Goal: Communication & Community: Answer question/provide support

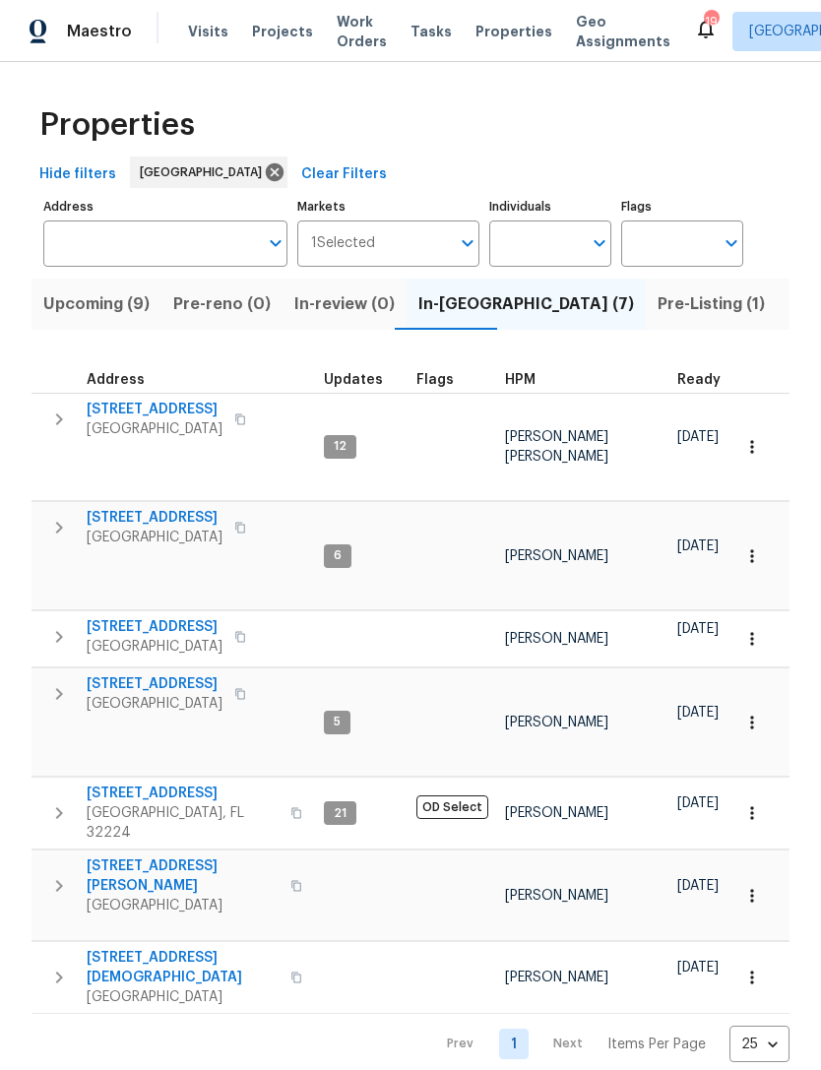
click at [313, 1044] on html "Maestro Visits Projects Work Orders Tasks Properties Geo Assignments 19 [GEOGRA…" at bounding box center [410, 535] width 821 height 1070
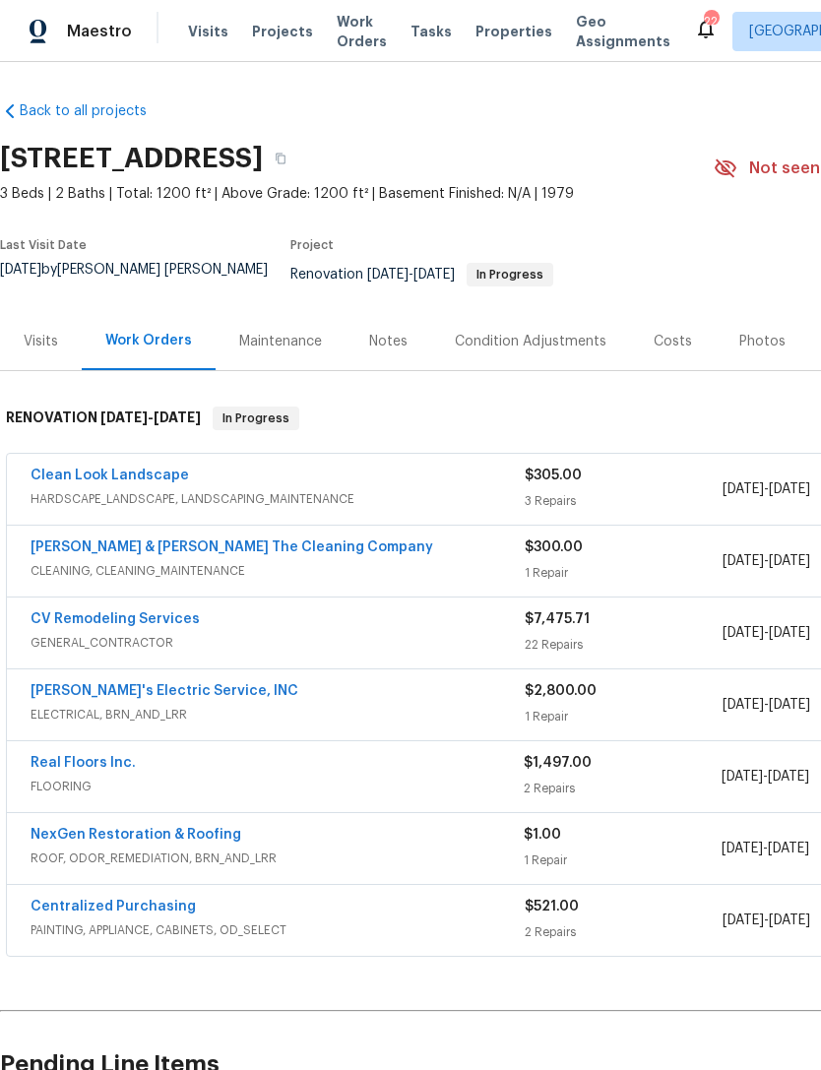
click at [78, 788] on span "FLOORING" at bounding box center [277, 787] width 493 height 20
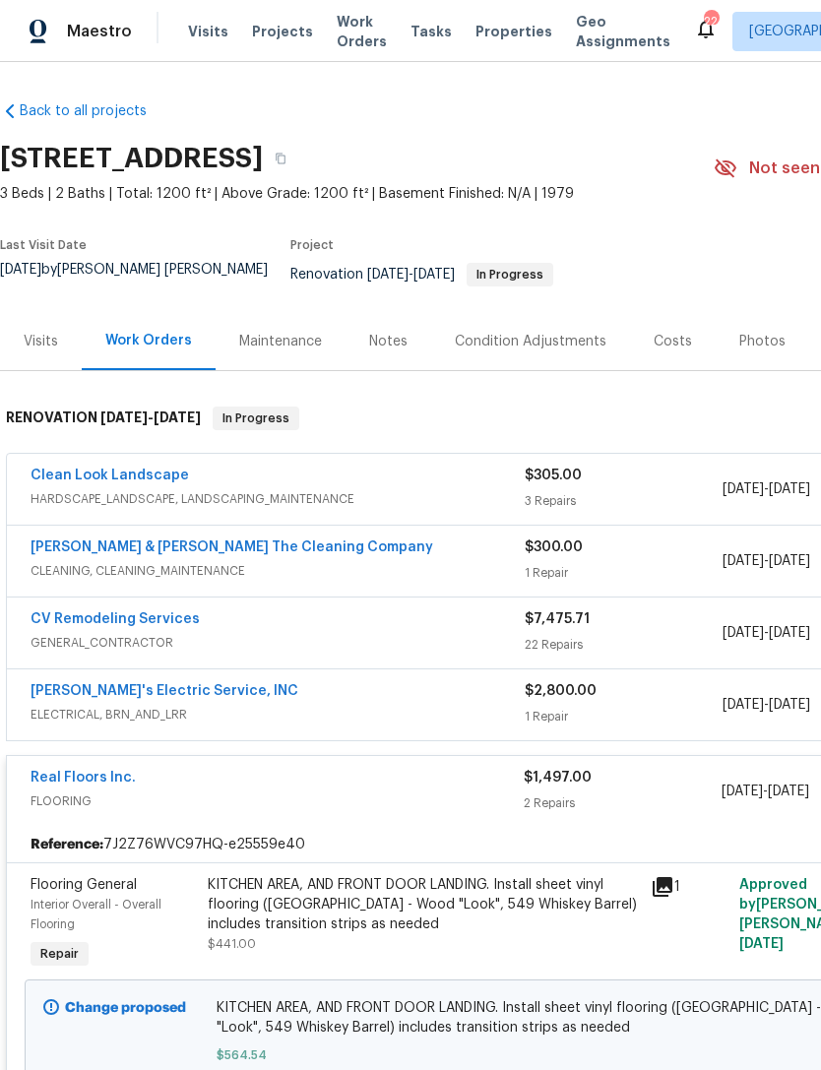
click at [511, 922] on div "KITCHEN AREA, AND FRONT DOOR LANDING. Install sheet vinyl flooring ([GEOGRAPHIC…" at bounding box center [423, 904] width 431 height 59
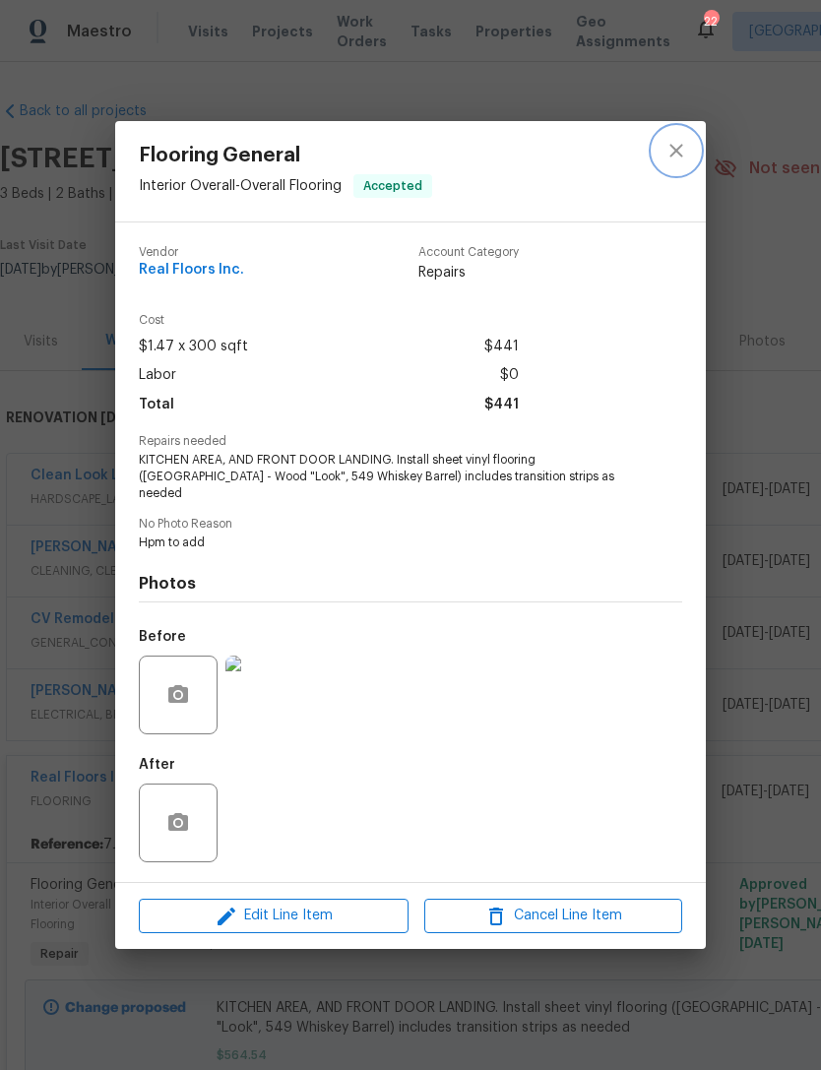
click at [664, 169] on button "close" at bounding box center [676, 150] width 47 height 47
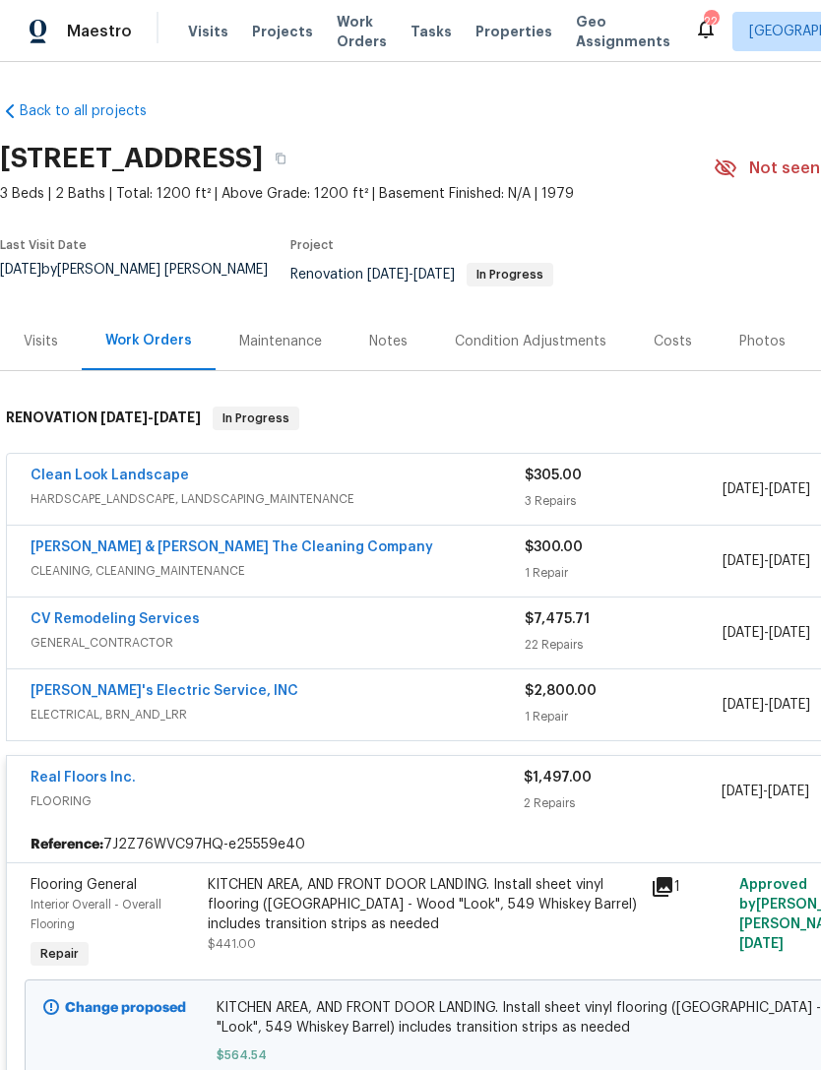
click at [88, 785] on link "Real Floors Inc." at bounding box center [83, 778] width 105 height 14
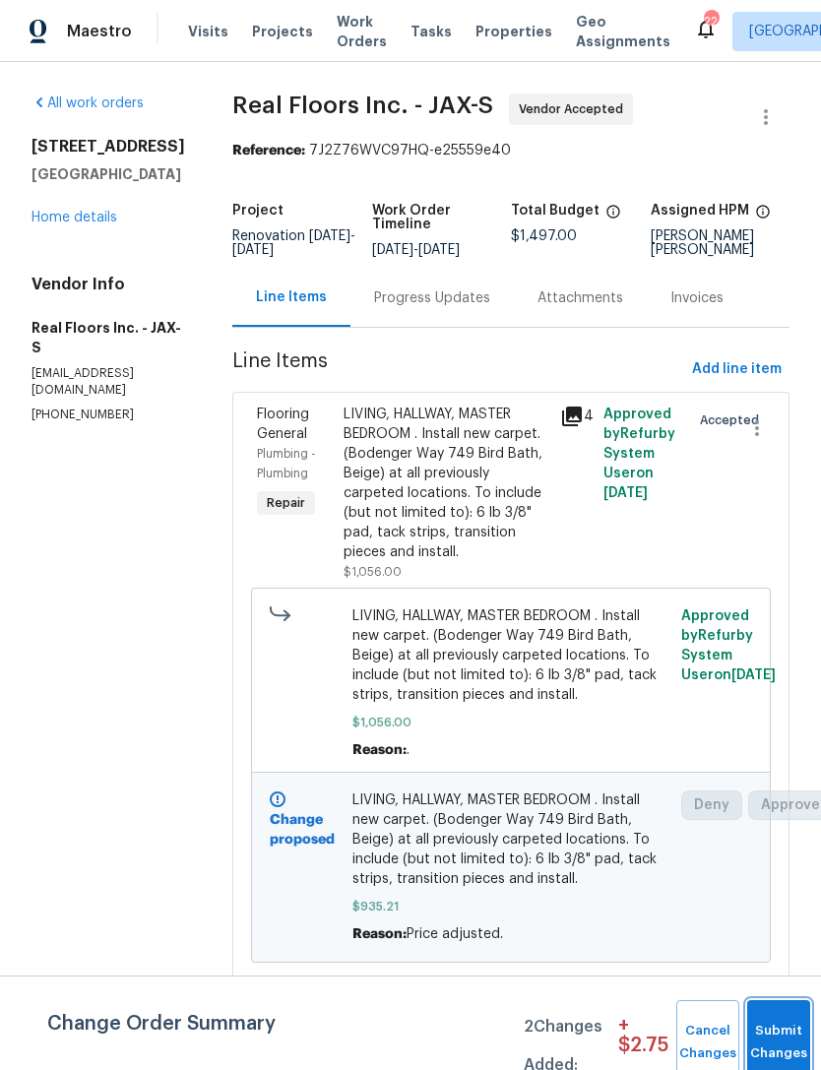
click at [767, 1039] on button "Submit Changes" at bounding box center [778, 1043] width 63 height 85
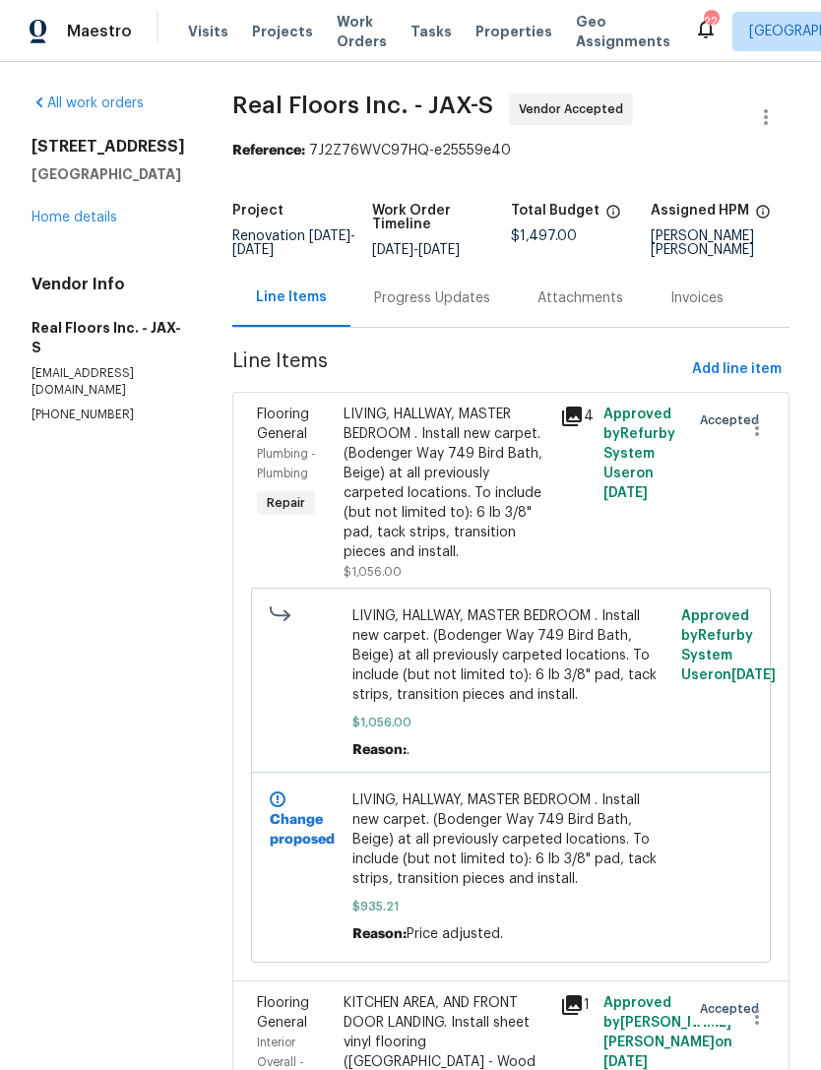
click at [107, 225] on link "Home details" at bounding box center [75, 218] width 86 height 14
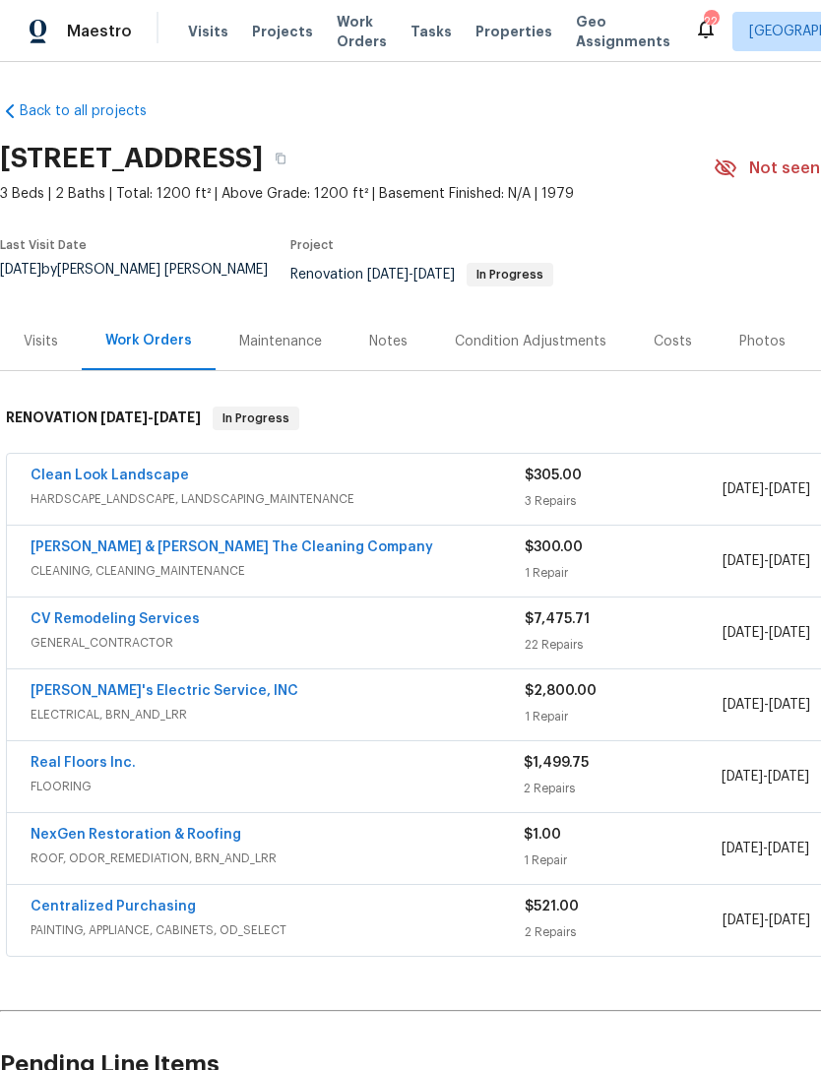
click at [680, 347] on div "Costs" at bounding box center [673, 342] width 38 height 20
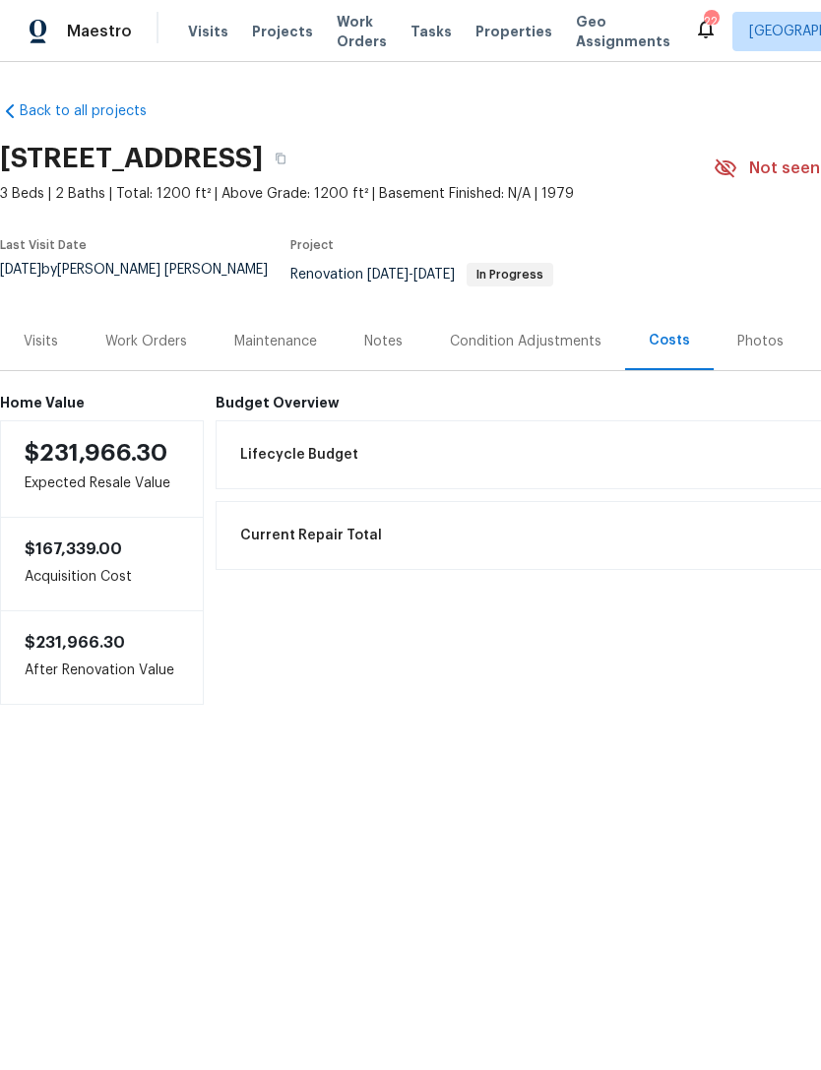
click at [152, 348] on div "Work Orders" at bounding box center [146, 342] width 82 height 20
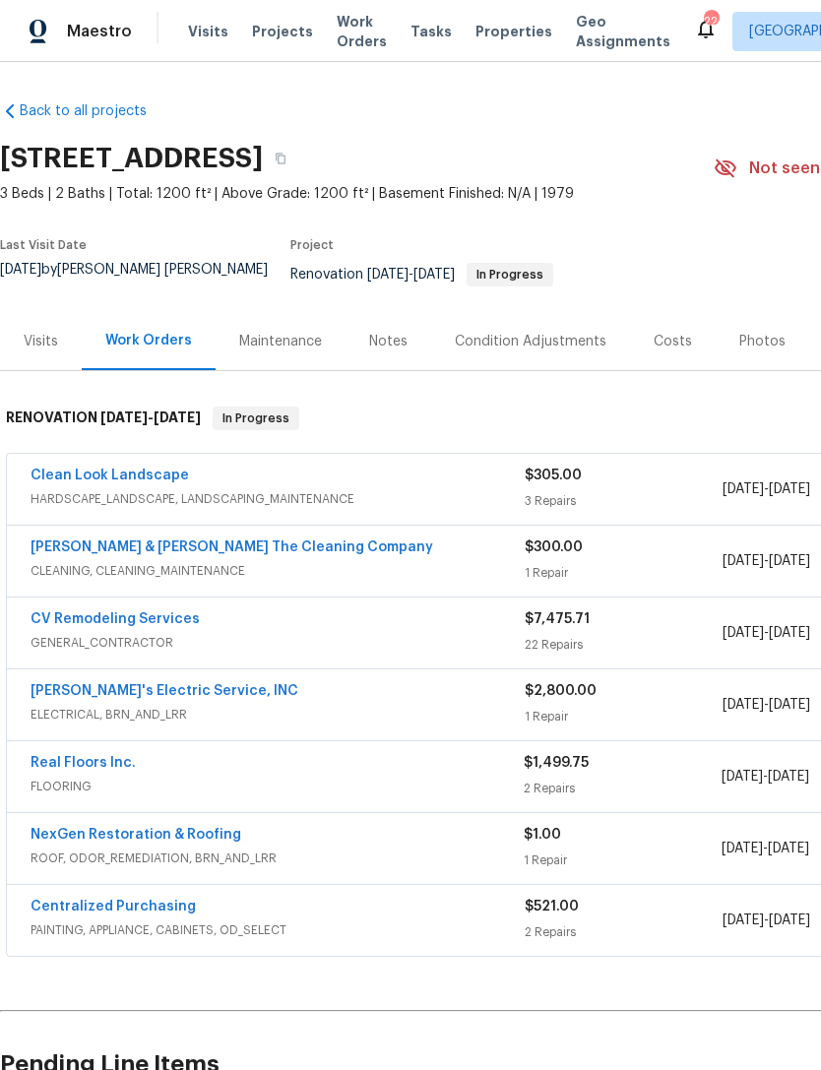
click at [227, 839] on link "NexGen Restoration & Roofing" at bounding box center [136, 835] width 211 height 14
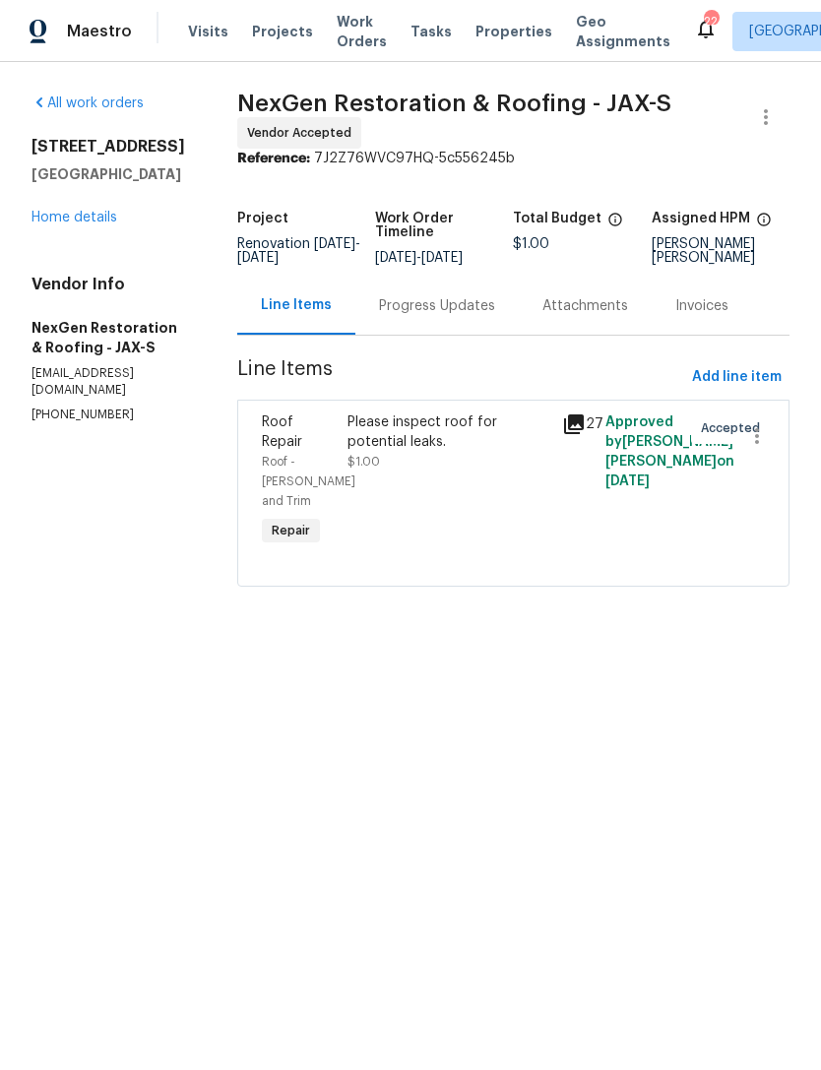
click at [463, 316] on div "Progress Updates" at bounding box center [437, 306] width 116 height 20
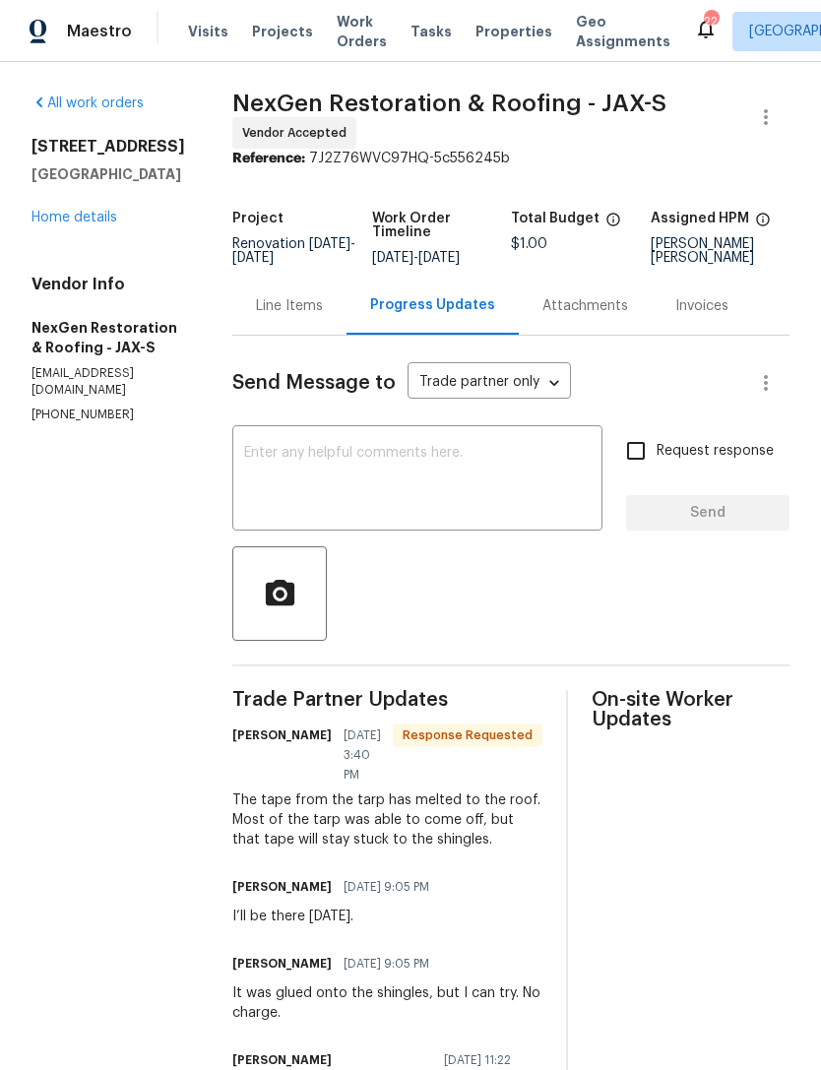
click at [451, 515] on textarea at bounding box center [417, 480] width 347 height 69
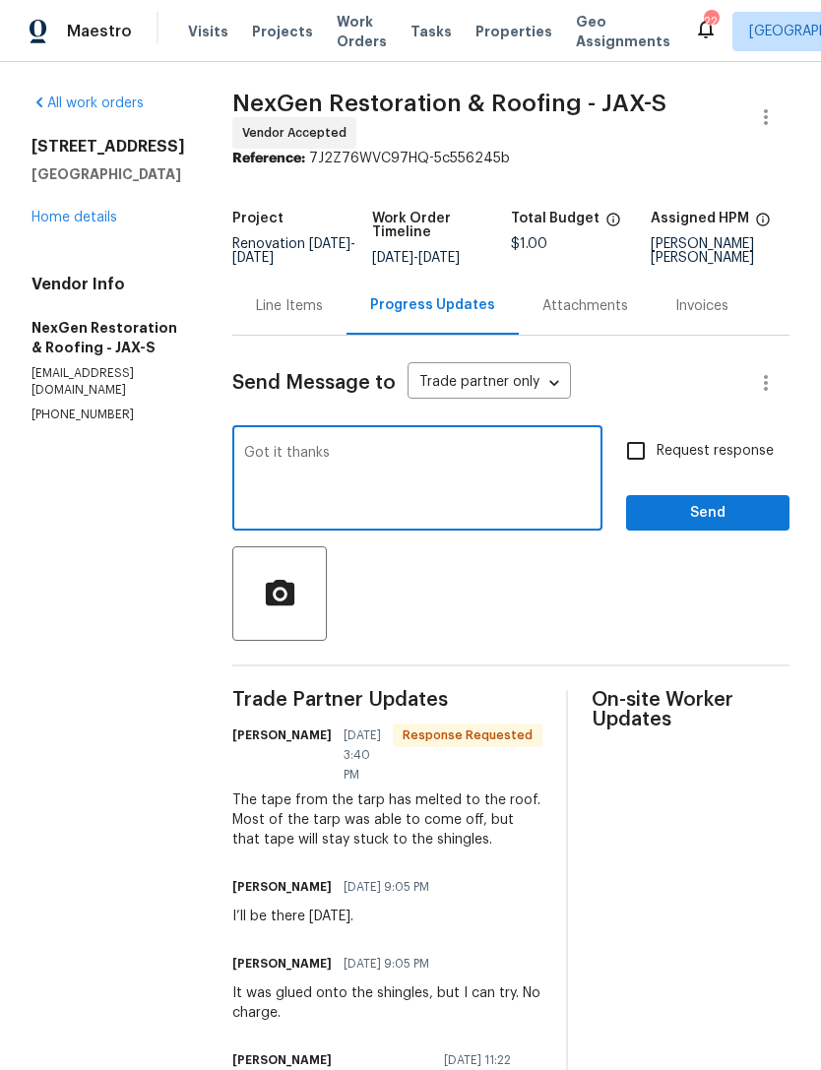
type textarea "Got it thanks"
click at [698, 566] on div at bounding box center [510, 594] width 557 height 95
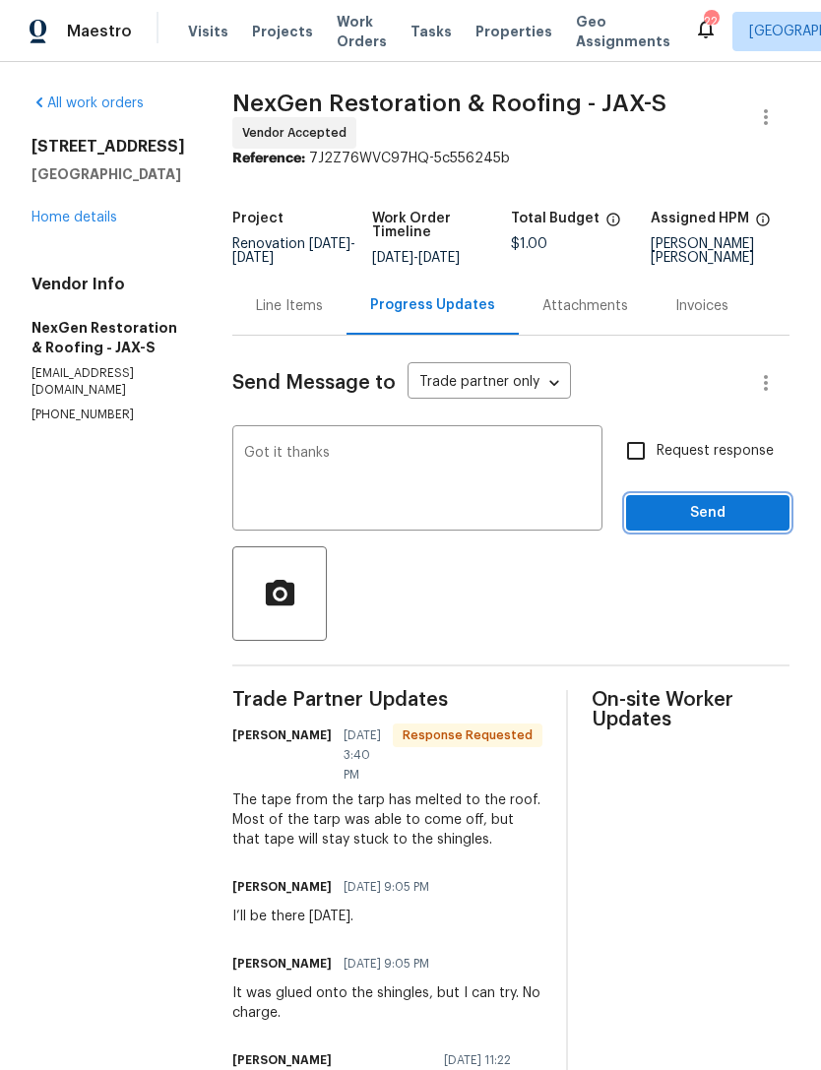
click at [718, 526] on span "Send" at bounding box center [708, 513] width 132 height 25
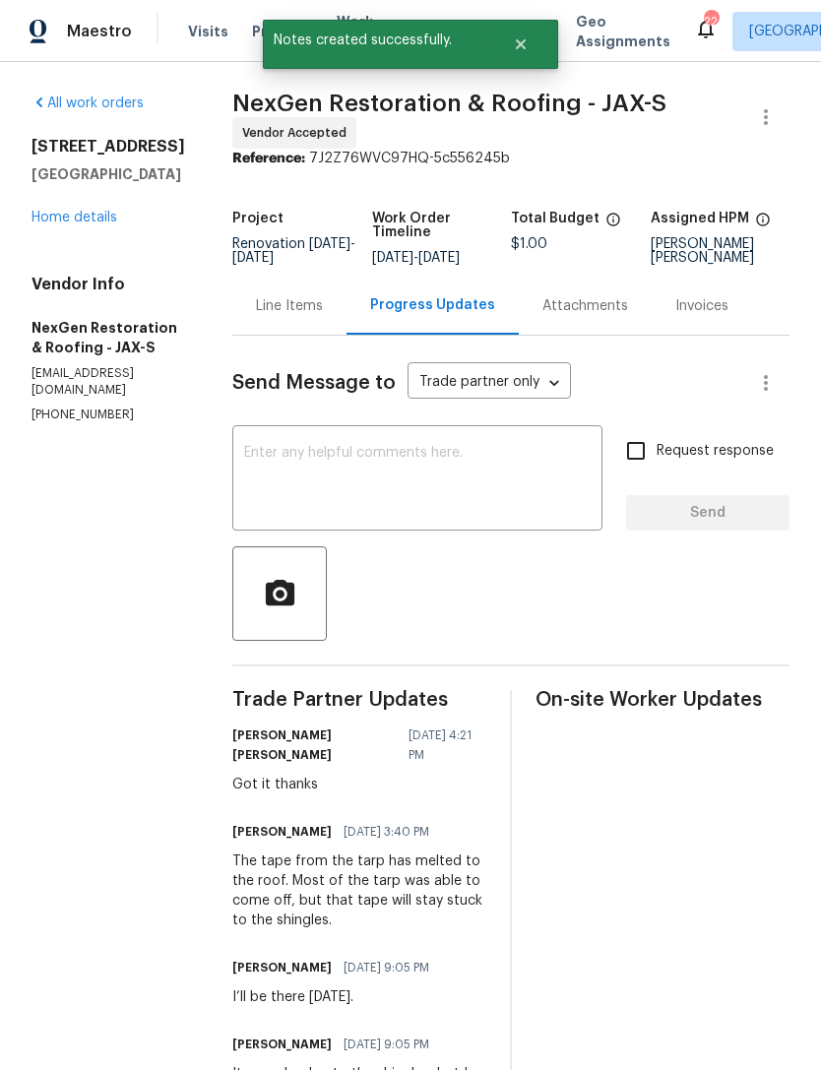
click at [71, 225] on link "Home details" at bounding box center [75, 218] width 86 height 14
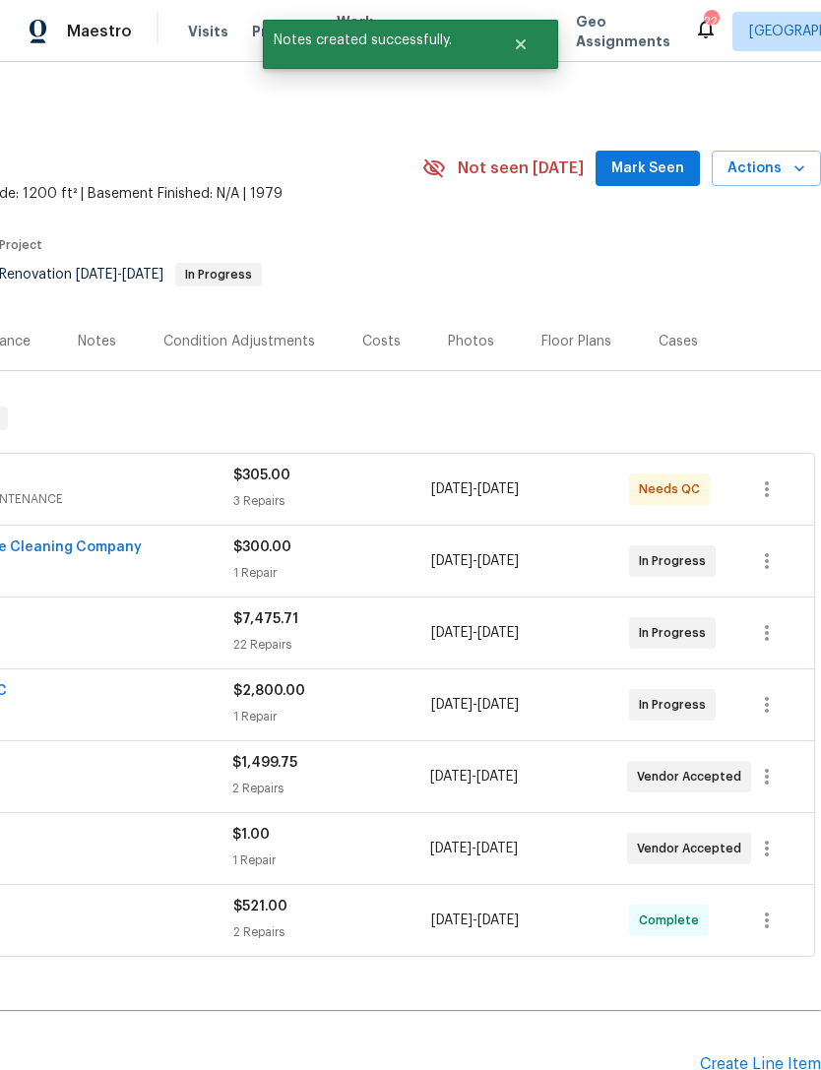
scroll to position [0, 292]
click at [764, 854] on icon "button" at bounding box center [767, 849] width 24 height 24
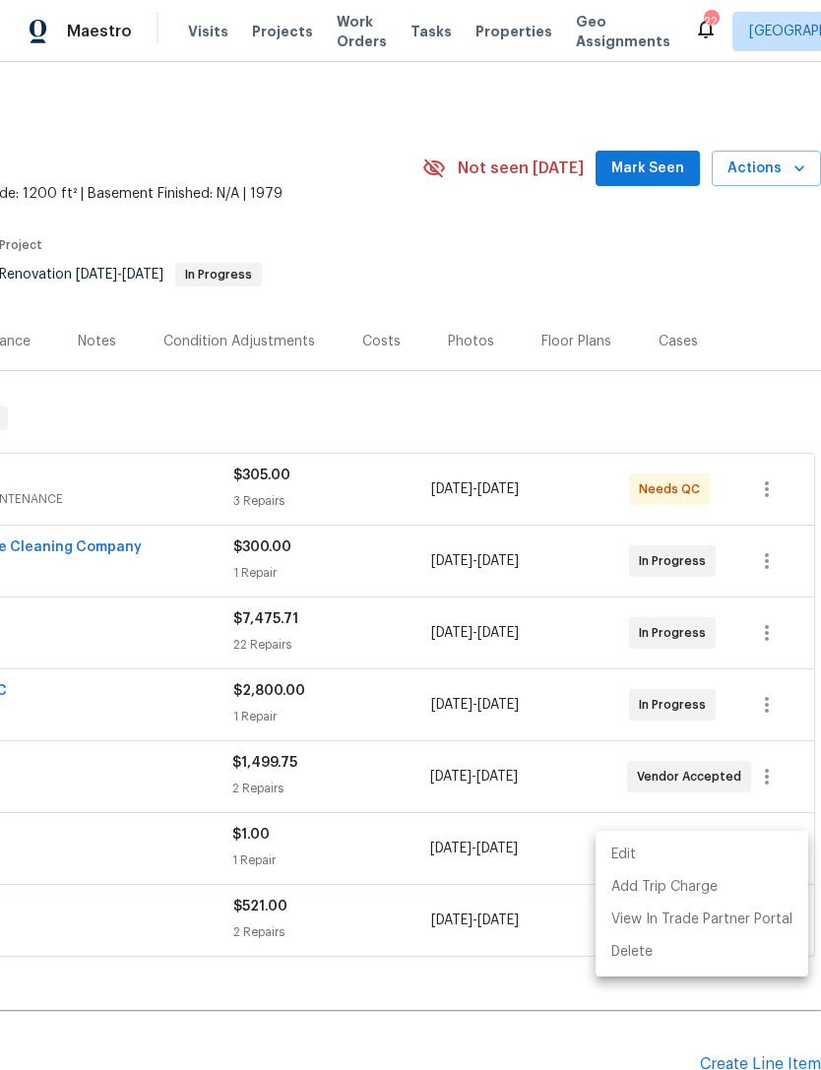
click at [441, 942] on div at bounding box center [410, 535] width 821 height 1070
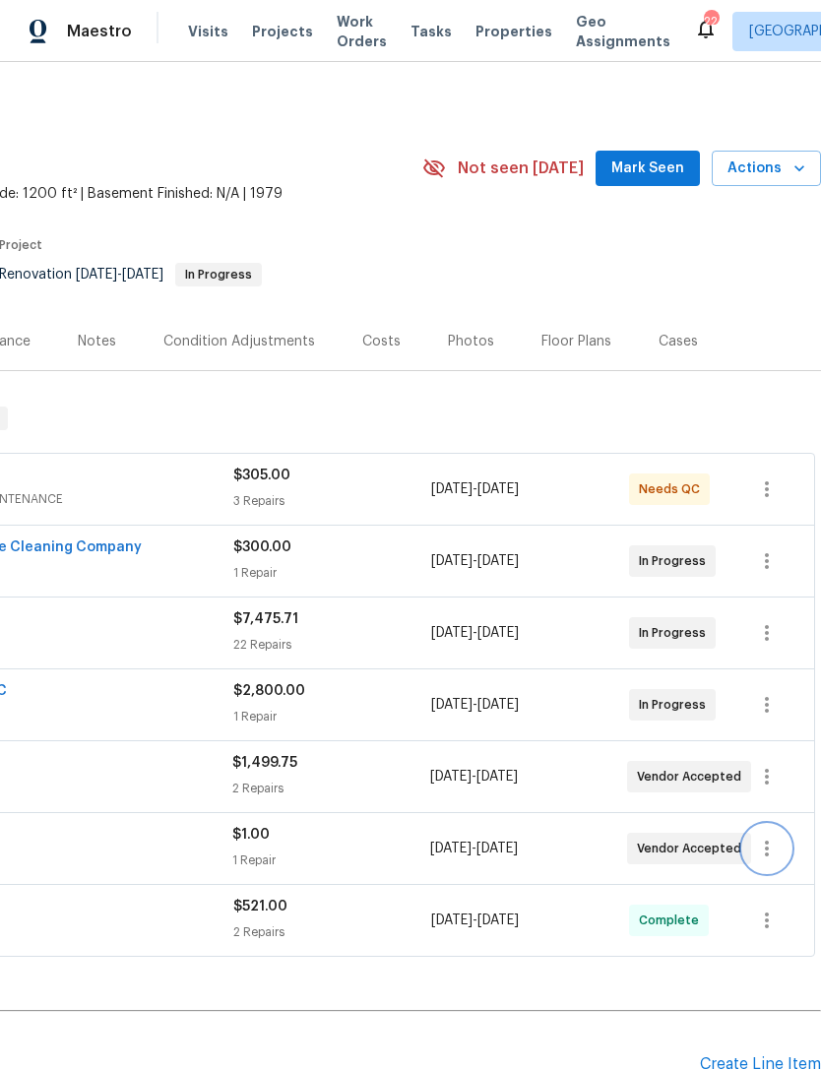
click at [774, 848] on icon "button" at bounding box center [767, 849] width 24 height 24
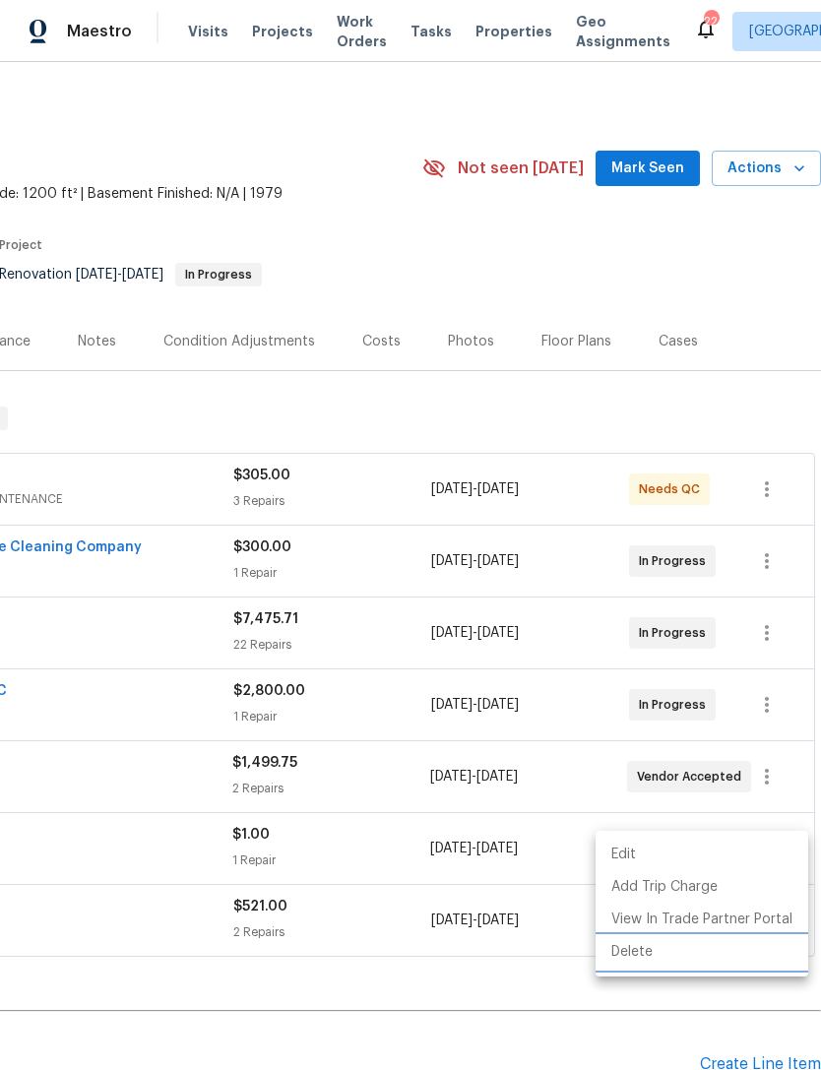
click at [644, 946] on li "Delete" at bounding box center [702, 953] width 213 height 32
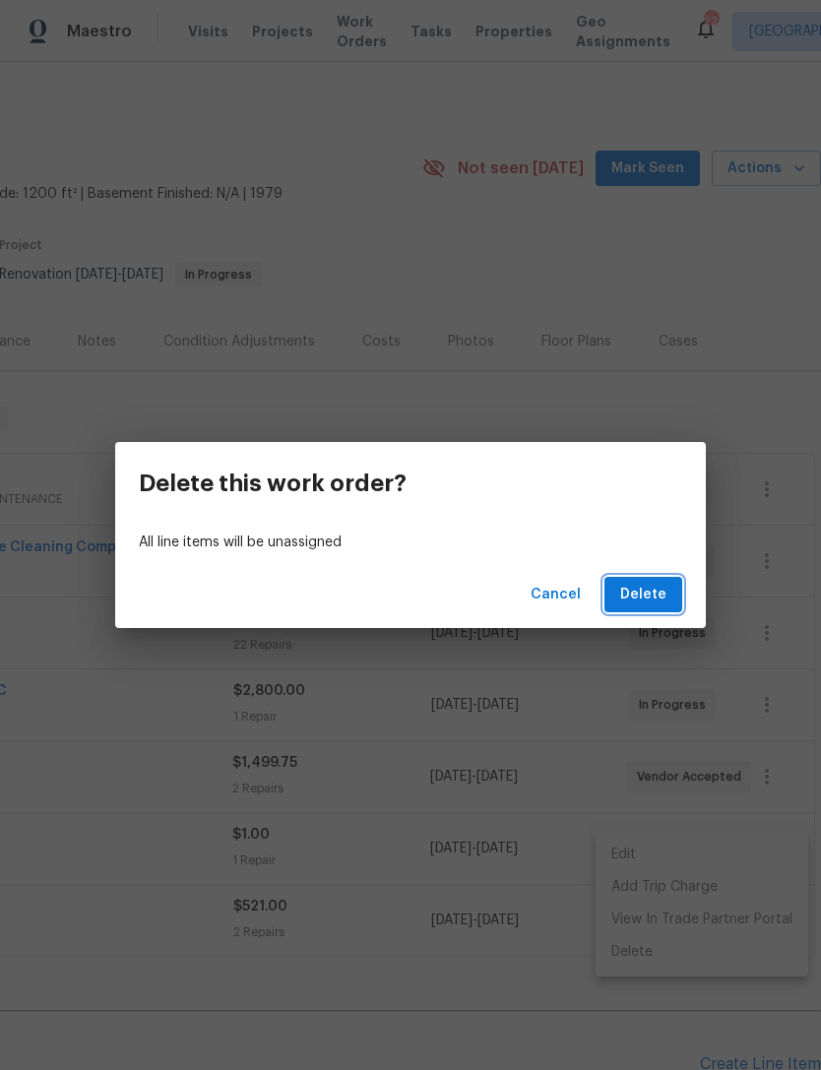
click at [661, 598] on span "Delete" at bounding box center [643, 595] width 46 height 25
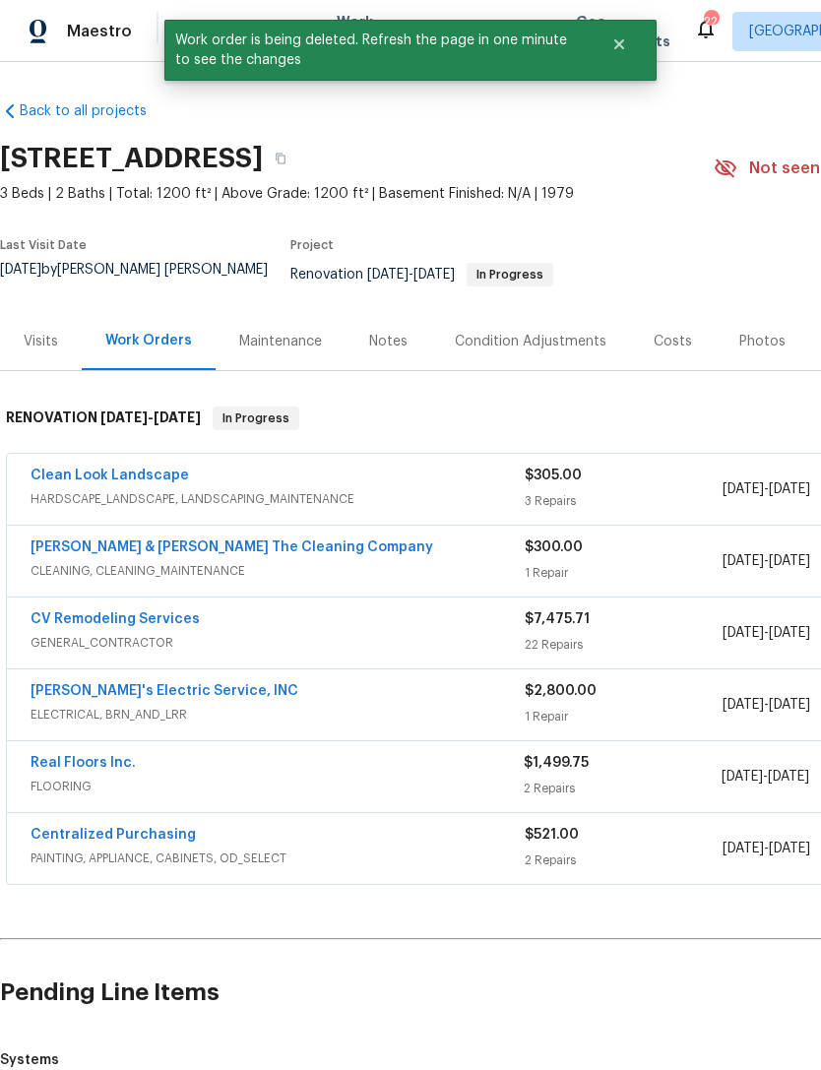
scroll to position [0, 0]
